Goal: Task Accomplishment & Management: Manage account settings

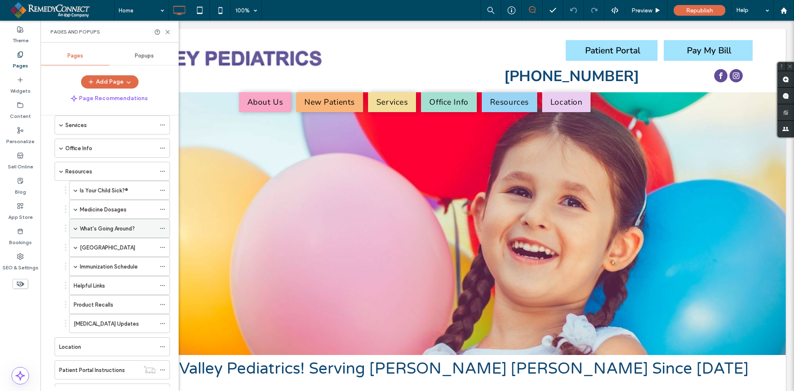
click at [105, 230] on label "What's Going Around?" at bounding box center [107, 228] width 55 height 14
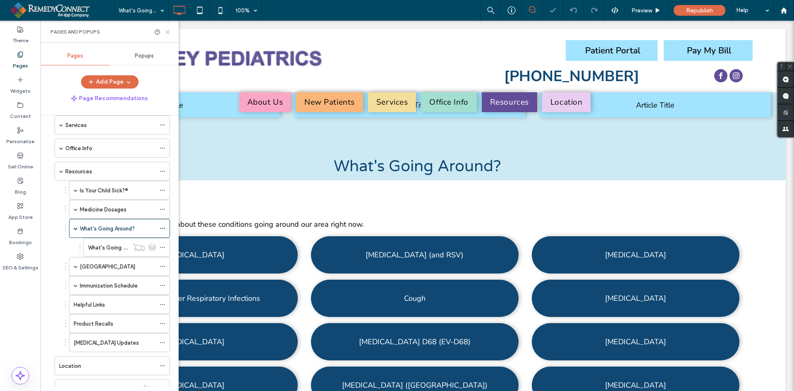
click at [166, 30] on use at bounding box center [168, 32] width 4 height 4
select select "Language Translate Widget"
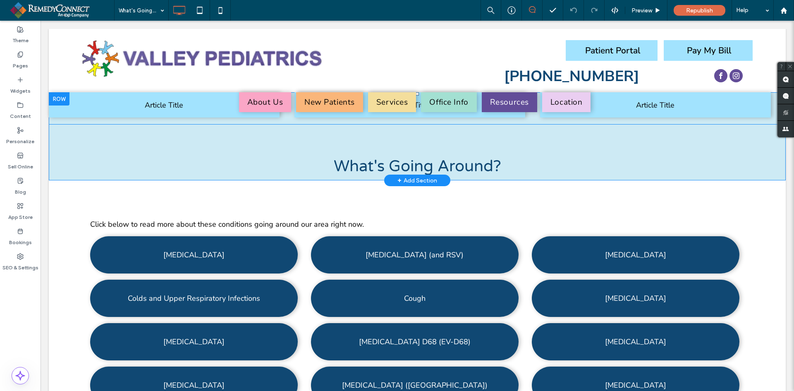
click at [73, 117] on span at bounding box center [417, 108] width 737 height 32
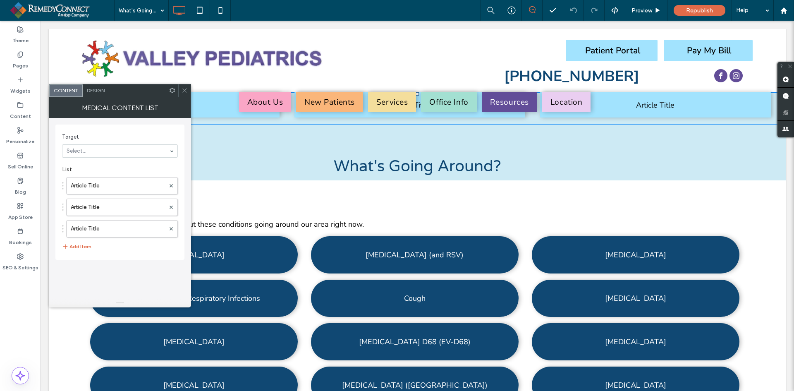
click at [174, 90] on icon at bounding box center [172, 90] width 6 height 6
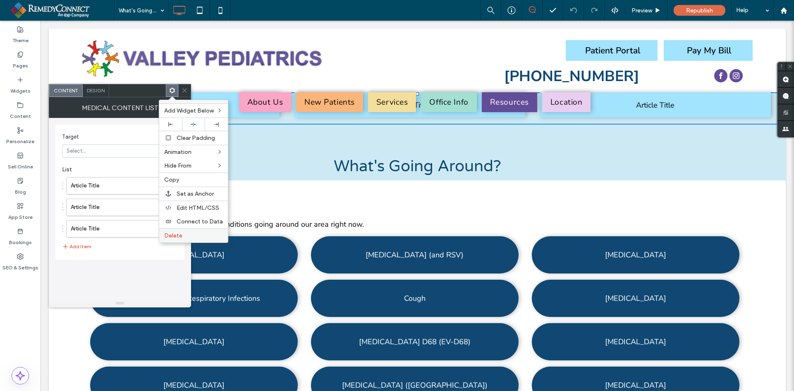
click at [177, 235] on span "Delete" at bounding box center [173, 235] width 18 height 7
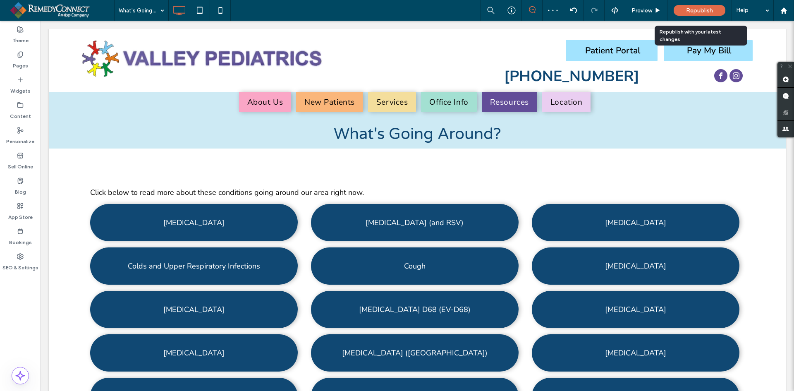
click at [698, 10] on span "Republish" at bounding box center [699, 10] width 27 height 7
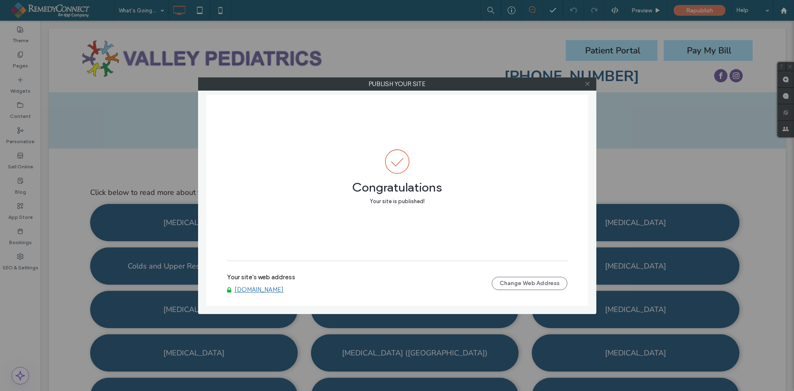
click at [586, 84] on icon at bounding box center [587, 84] width 6 height 6
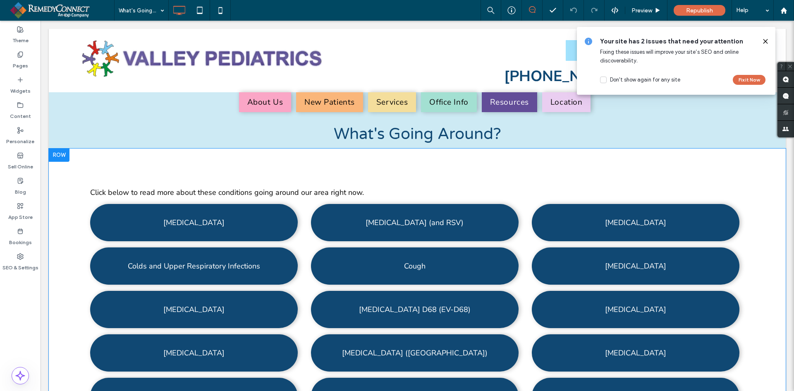
click at [216, 168] on div "Click below to read more about these conditions going around our area right now…" at bounding box center [417, 322] width 737 height 349
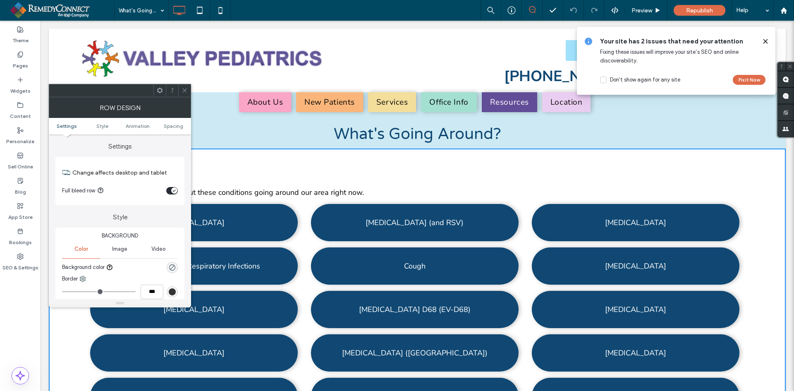
click at [182, 88] on icon at bounding box center [184, 90] width 6 height 6
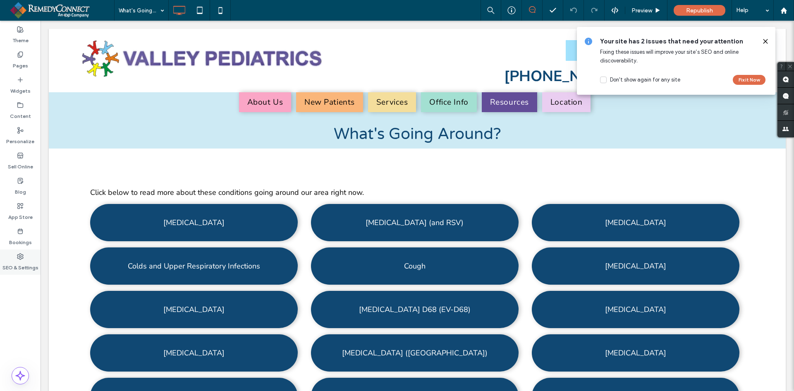
click at [21, 260] on label "SEO & Settings" at bounding box center [20, 266] width 36 height 12
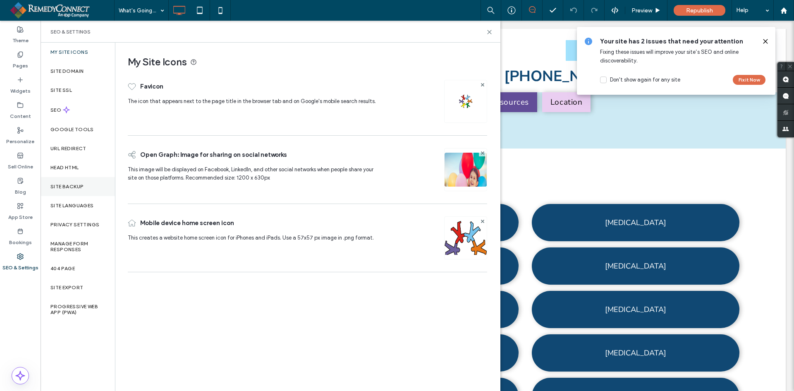
click at [72, 184] on label "Site Backup" at bounding box center [66, 187] width 33 height 6
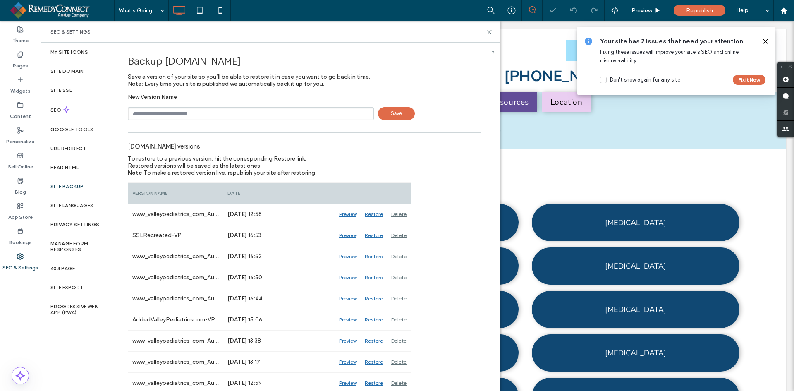
drag, startPoint x: 112, startPoint y: 160, endPoint x: 186, endPoint y: 115, distance: 86.3
click at [186, 115] on input "text" at bounding box center [251, 113] width 246 height 13
type input "**********"
click at [403, 115] on span "Save" at bounding box center [396, 113] width 37 height 13
drag, startPoint x: 490, startPoint y: 30, endPoint x: 421, endPoint y: 147, distance: 135.7
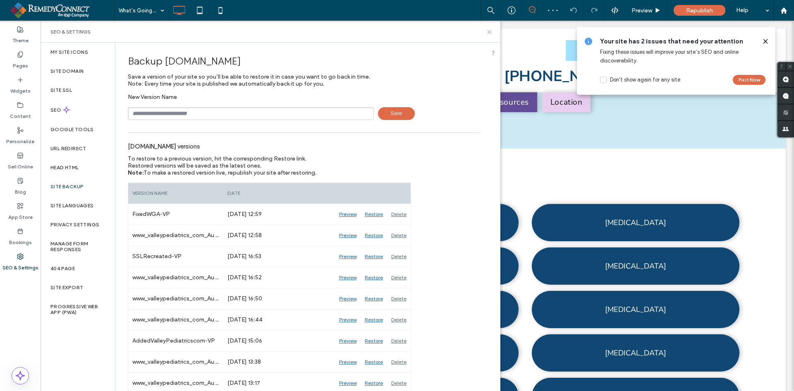
click at [490, 30] on icon at bounding box center [489, 32] width 6 height 6
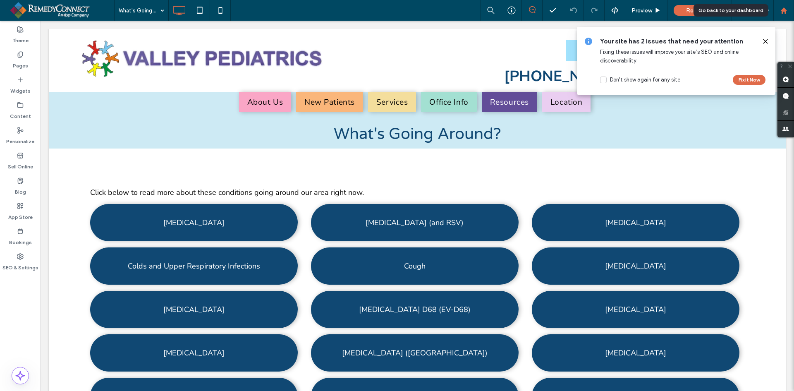
click at [781, 7] on icon at bounding box center [783, 10] width 7 height 7
